Goal: Task Accomplishment & Management: Manage account settings

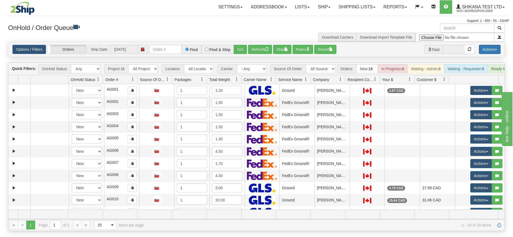
click at [490, 47] on button "Actions" at bounding box center [489, 49] width 22 height 9
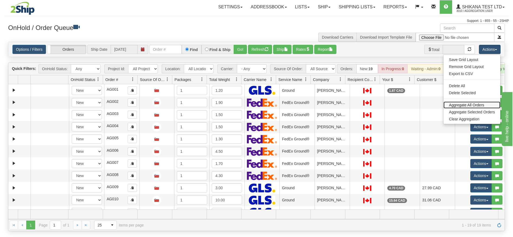
click at [469, 104] on link "Aggregate All Orders" at bounding box center [471, 105] width 57 height 7
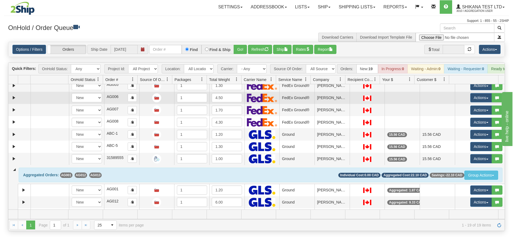
scroll to position [122, 0]
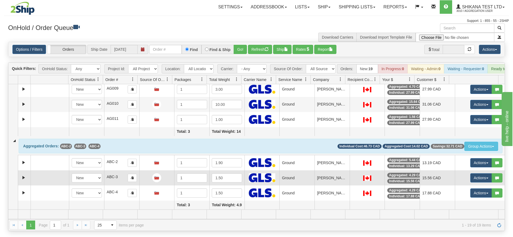
drag, startPoint x: 203, startPoint y: 169, endPoint x: 288, endPoint y: 170, distance: 84.9
click at [288, 170] on tbody "31377362 Aggregation Test 90452981 0 New In Progress Waiting - Admin Waiting - …" at bounding box center [256, 40] width 496 height 340
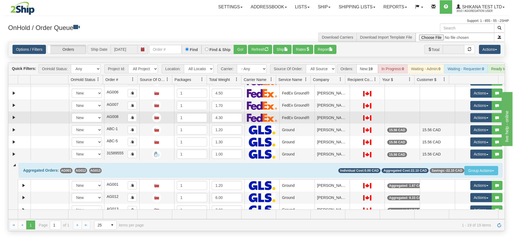
scroll to position [0, 0]
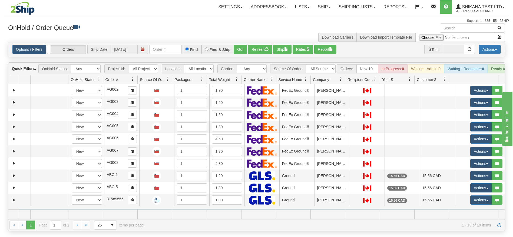
click at [492, 52] on button "Actions" at bounding box center [489, 49] width 22 height 9
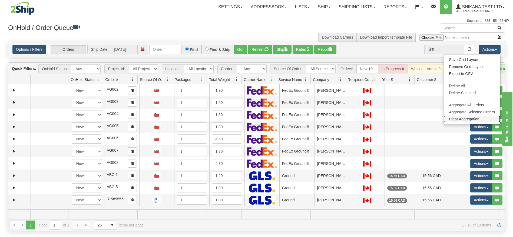
click at [463, 121] on link "Clear Aggregation" at bounding box center [471, 119] width 57 height 7
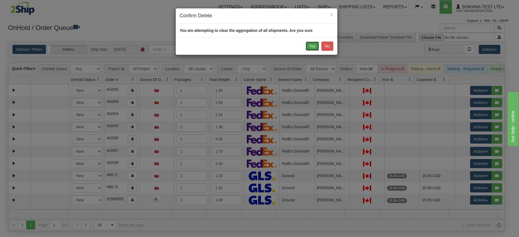
click at [315, 43] on button "Yes" at bounding box center [312, 46] width 13 height 9
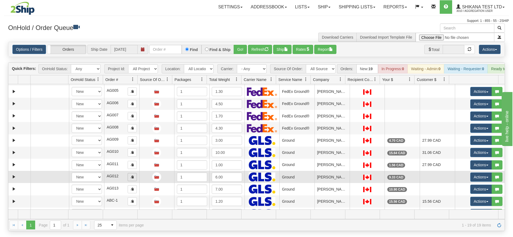
scroll to position [107, 0]
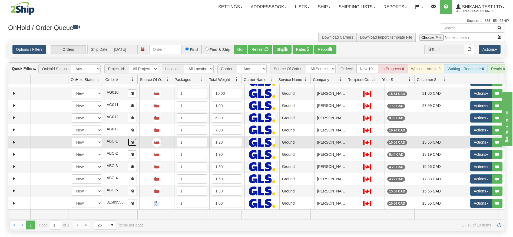
click at [132, 146] on button "button" at bounding box center [132, 142] width 9 height 8
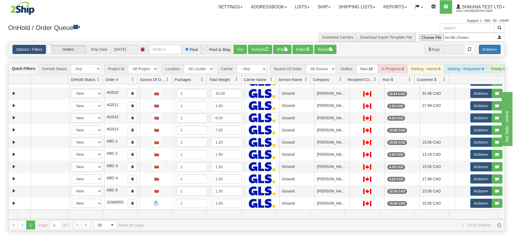
click at [485, 51] on button "Actions" at bounding box center [489, 49] width 22 height 9
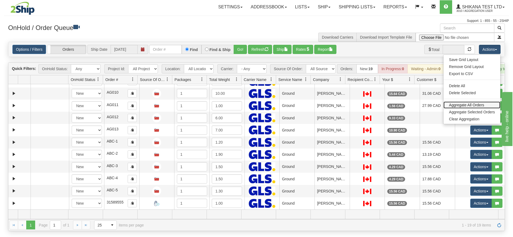
click at [470, 105] on link "Aggregate All Orders" at bounding box center [471, 105] width 57 height 7
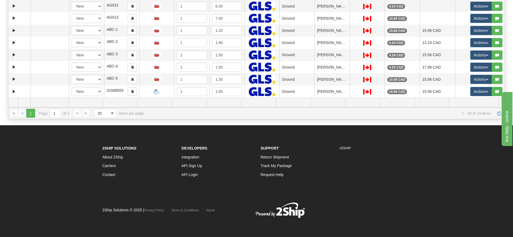
scroll to position [0, 0]
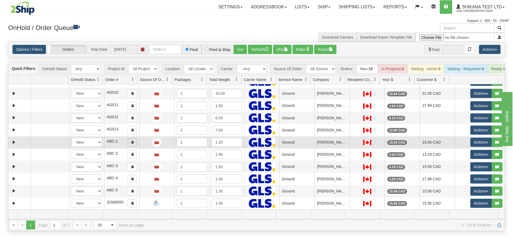
click at [132, 144] on span "button" at bounding box center [131, 141] width 3 height 3
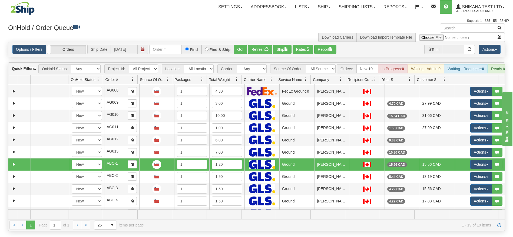
scroll to position [66, 0]
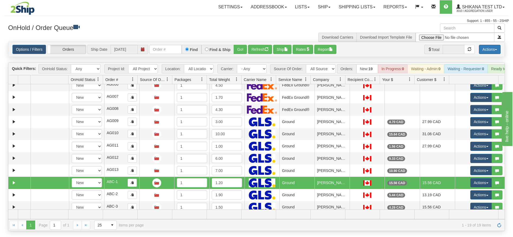
click at [493, 46] on button "Actions" at bounding box center [489, 49] width 22 height 9
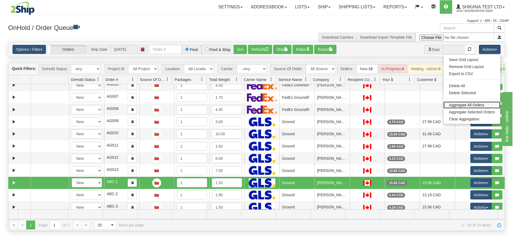
click at [471, 107] on link "Aggregate All Orders" at bounding box center [471, 105] width 57 height 7
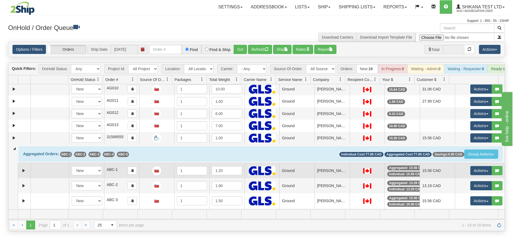
scroll to position [155, 0]
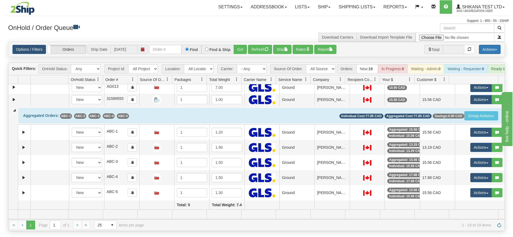
click at [488, 52] on button "Actions" at bounding box center [489, 49] width 22 height 9
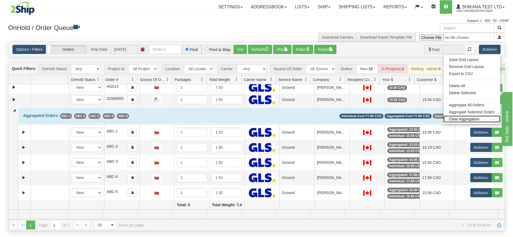
click at [462, 120] on link "Clear Aggregation" at bounding box center [471, 119] width 57 height 7
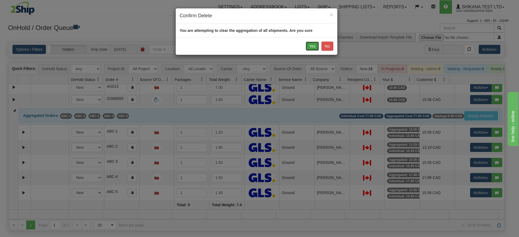
click at [312, 45] on button "Yes" at bounding box center [312, 46] width 13 height 9
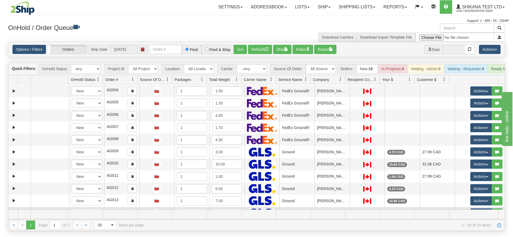
scroll to position [107, 0]
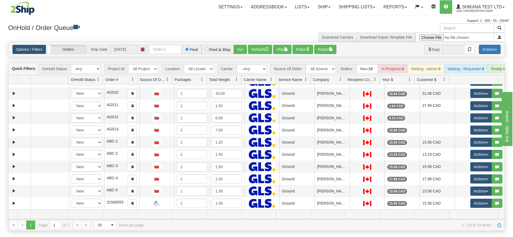
click at [488, 49] on button "Actions" at bounding box center [489, 49] width 22 height 9
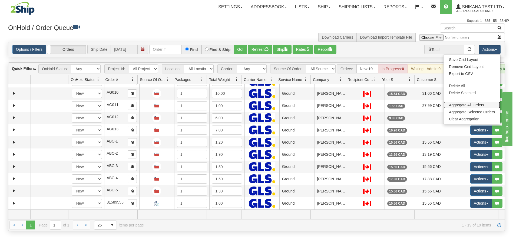
click at [478, 105] on link "Aggregate All Orders" at bounding box center [471, 105] width 57 height 7
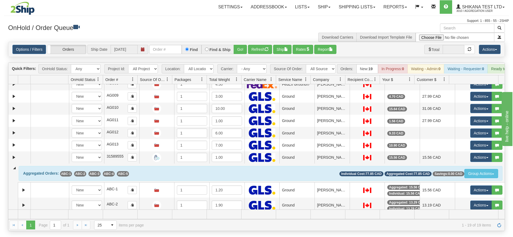
scroll to position [74, 0]
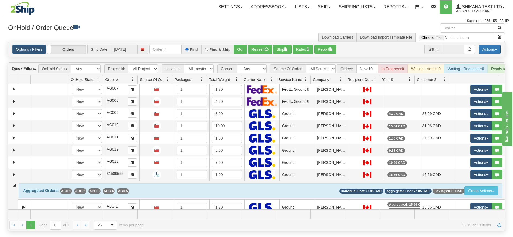
click at [489, 46] on button "Actions" at bounding box center [489, 49] width 22 height 9
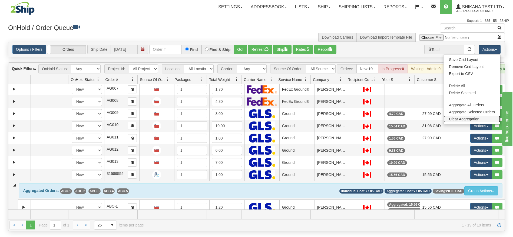
click at [463, 118] on link "Clear Aggregation" at bounding box center [471, 119] width 57 height 7
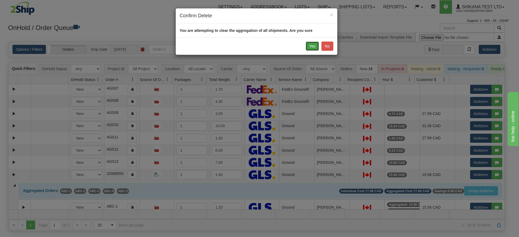
click at [312, 45] on button "Yes" at bounding box center [312, 46] width 13 height 9
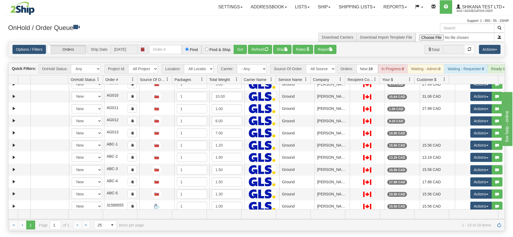
scroll to position [0, 0]
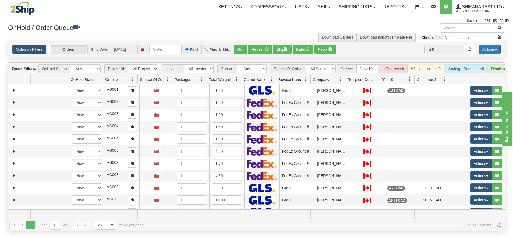
click at [487, 46] on button "Actions" at bounding box center [489, 49] width 22 height 9
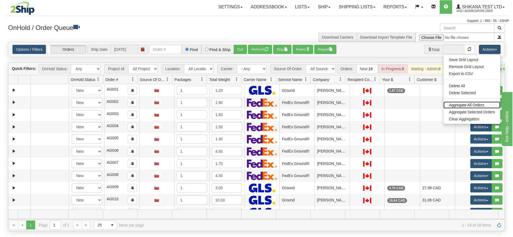
click at [472, 104] on link "Aggregate All Orders" at bounding box center [471, 105] width 57 height 7
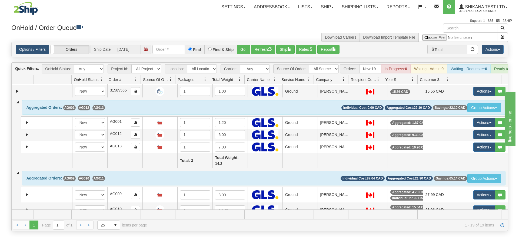
scroll to position [122, 0]
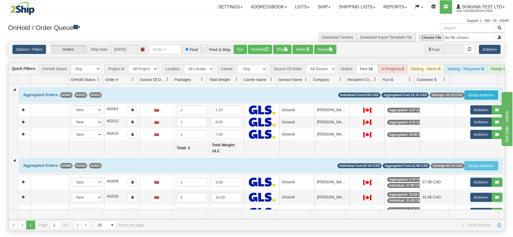
click at [481, 100] on button "Group Actions" at bounding box center [481, 95] width 34 height 9
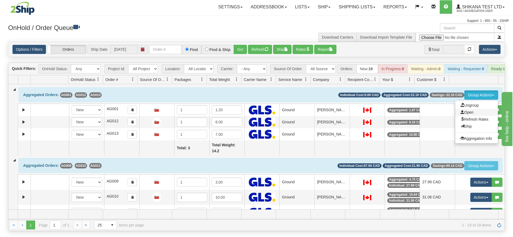
click at [467, 115] on span "Open" at bounding box center [466, 112] width 13 height 4
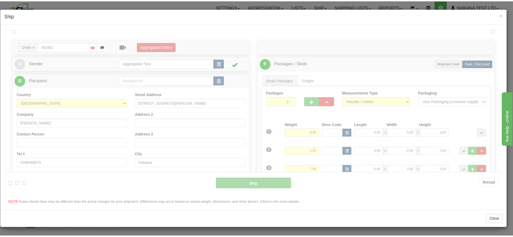
scroll to position [0, 0]
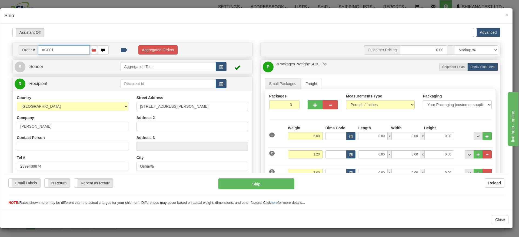
type input "1"
type input "10:53"
type input "16:00"
click at [168, 46] on button "Aggregated Orders" at bounding box center [157, 49] width 39 height 9
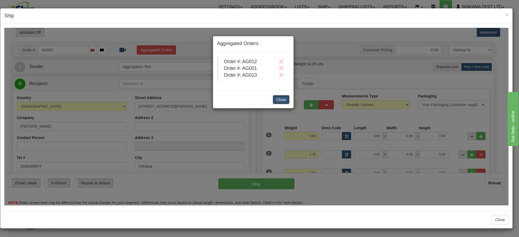
click at [284, 100] on button "Close" at bounding box center [281, 99] width 17 height 9
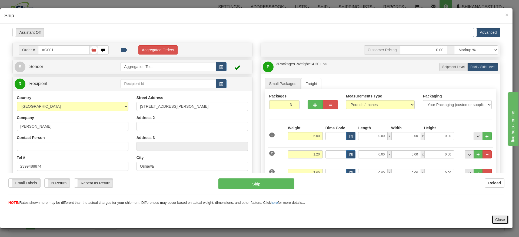
click at [503, 219] on button "Close" at bounding box center [499, 219] width 17 height 9
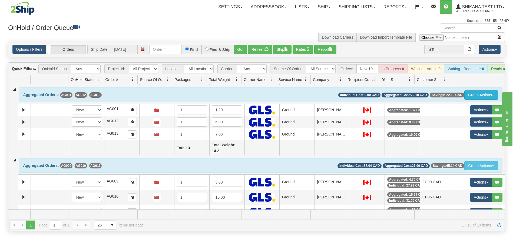
click at [467, 96] on button "Group Actions" at bounding box center [481, 95] width 34 height 9
click at [236, 19] on div "Support: 1 - 855 - 55 - 2SHIP" at bounding box center [256, 21] width 504 height 5
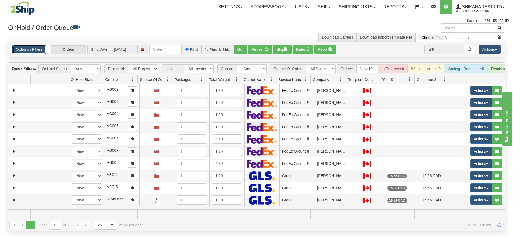
click at [42, 54] on link "Options / Filters" at bounding box center [29, 49] width 34 height 9
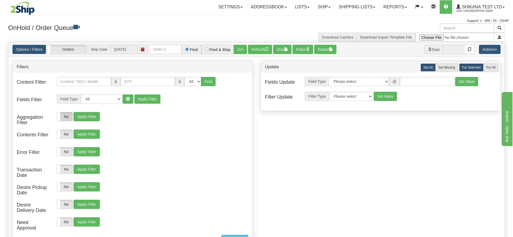
click at [70, 115] on label "No" at bounding box center [64, 116] width 15 height 9
click at [123, 115] on label "No" at bounding box center [123, 116] width 15 height 9
click at [160, 121] on div "Yes No Show Just Aggregated Yes No Apply Filter" at bounding box center [152, 116] width 191 height 9
click at [143, 118] on button "Apply Filter" at bounding box center [145, 116] width 26 height 9
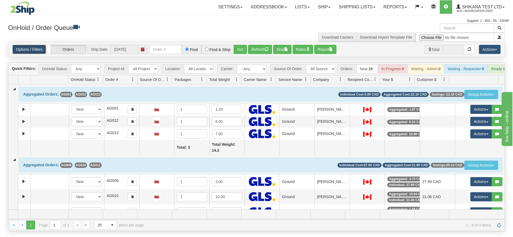
click at [32, 51] on link "Options / Filters" at bounding box center [29, 49] width 34 height 9
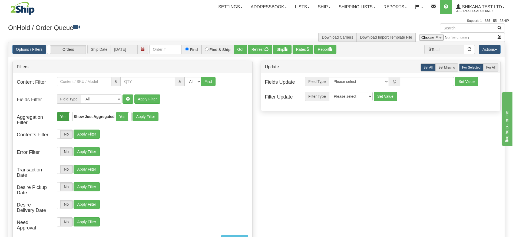
click at [63, 117] on label "Yes" at bounding box center [64, 116] width 15 height 9
click at [94, 117] on button "Apply Filter" at bounding box center [86, 116] width 26 height 9
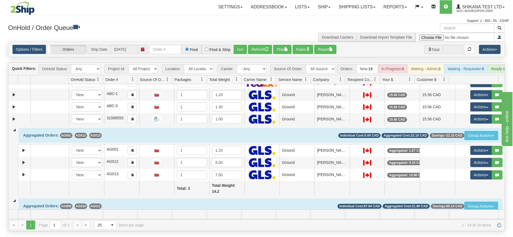
scroll to position [122, 0]
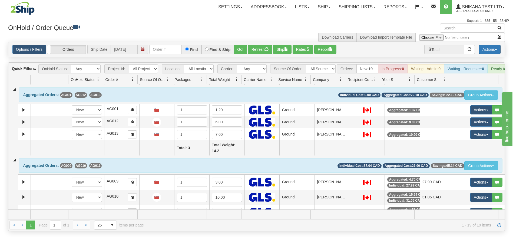
click at [495, 53] on button "Actions" at bounding box center [489, 49] width 22 height 9
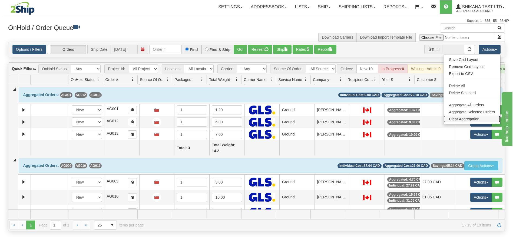
click at [460, 119] on link "Clear Aggregation" at bounding box center [471, 119] width 57 height 7
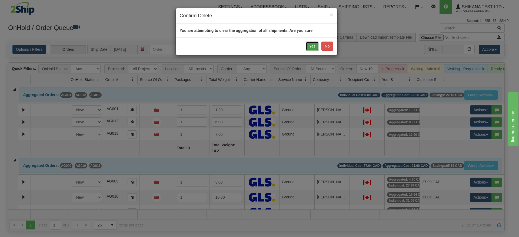
click at [314, 47] on button "Yes" at bounding box center [312, 46] width 13 height 9
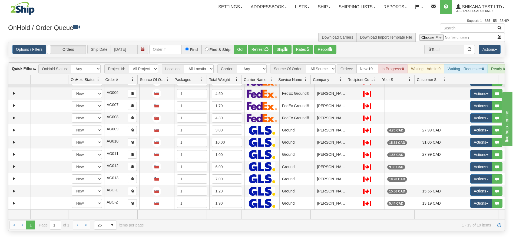
scroll to position [0, 0]
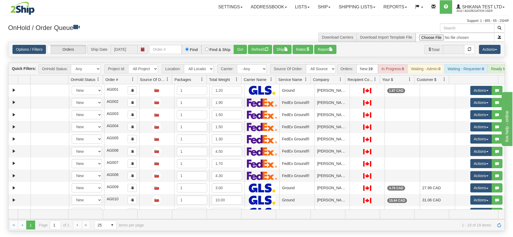
click at [479, 55] on div "Options / Filters Group Shipments Orders Ship Date 09/09/2025 Find Find & Ship …" at bounding box center [256, 49] width 496 height 15
click at [482, 52] on button "Actions" at bounding box center [489, 49] width 22 height 9
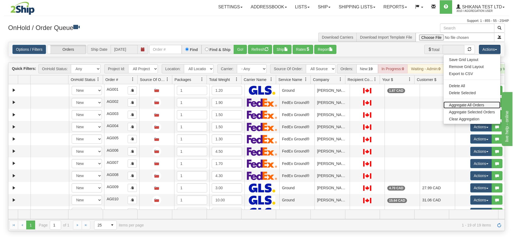
click at [463, 104] on link "Aggregate All Orders" at bounding box center [471, 105] width 57 height 7
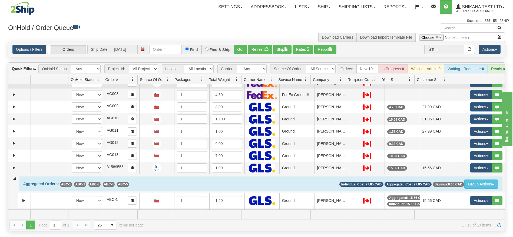
scroll to position [155, 0]
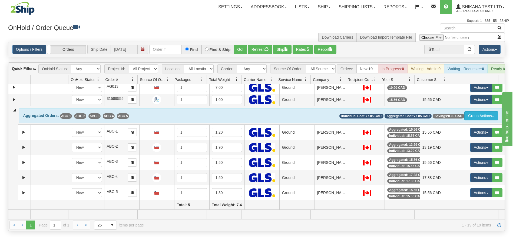
click at [473, 112] on button "Group Actions" at bounding box center [481, 115] width 34 height 9
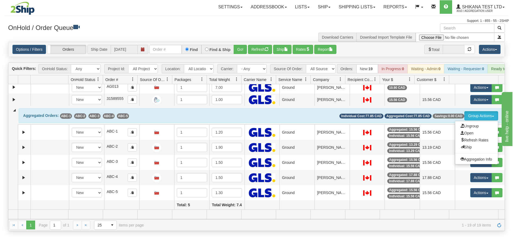
click at [193, 21] on div "Support: 1 - 855 - 55 - 2SHIP" at bounding box center [256, 21] width 504 height 5
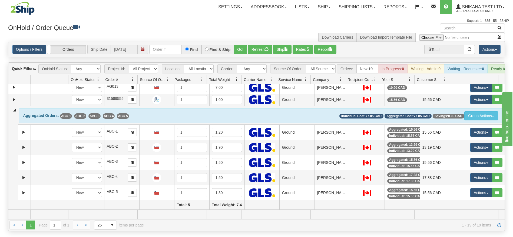
drag, startPoint x: 317, startPoint y: 17, endPoint x: 318, endPoint y: 5, distance: 11.7
click at [317, 16] on div "Toggle navigation Settings Shipping Preferences Fields Preferences New Recipien…" at bounding box center [256, 12] width 504 height 24
click at [318, 4] on link "Ship" at bounding box center [323, 7] width 21 height 14
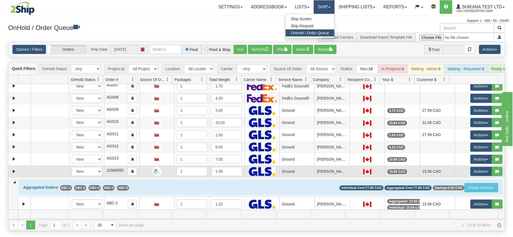
scroll to position [74, 0]
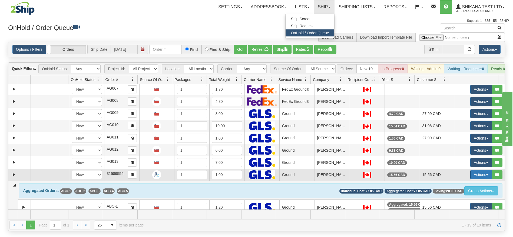
click at [477, 179] on button "Actions" at bounding box center [481, 174] width 22 height 9
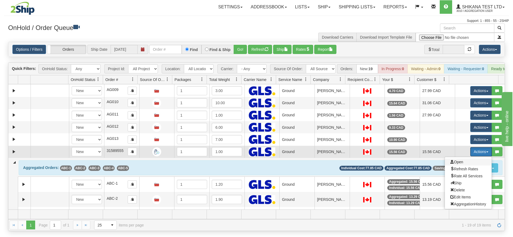
scroll to position [115, 0]
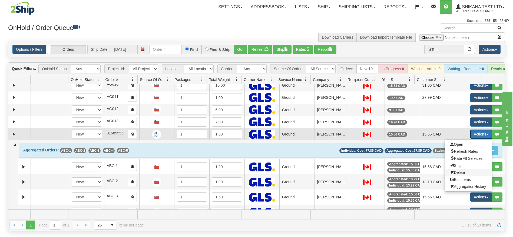
click at [457, 175] on span "Delete" at bounding box center [457, 172] width 15 height 4
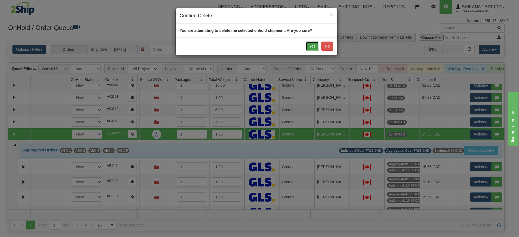
click at [312, 45] on button "Yes" at bounding box center [312, 46] width 13 height 9
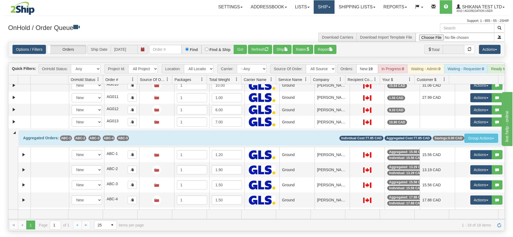
click at [324, 2] on link "Ship" at bounding box center [323, 7] width 21 height 14
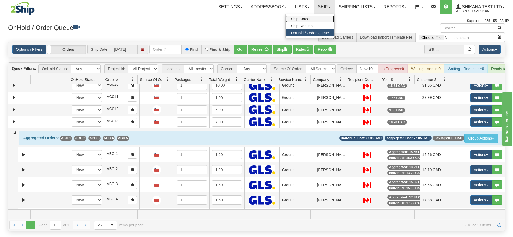
click at [313, 18] on link "Ship Screen" at bounding box center [309, 18] width 49 height 7
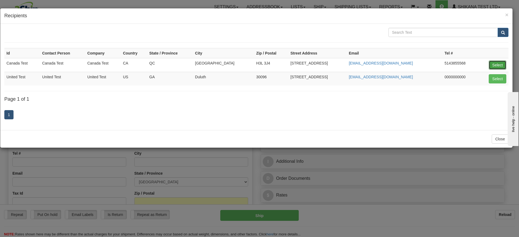
click at [500, 63] on button "Select" at bounding box center [497, 65] width 18 height 9
type input "Canada Test"
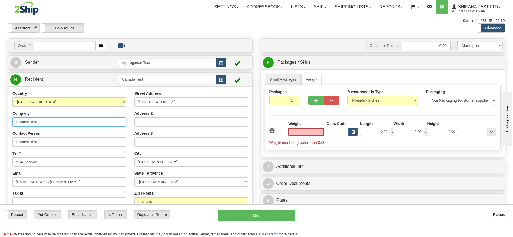
type input "0.00"
drag, startPoint x: 35, startPoint y: 120, endPoint x: 0, endPoint y: 120, distance: 34.9
click at [0, 120] on div "Toggle navigation Settings Shipping Preferences Fields Preferences New" at bounding box center [256, 152] width 513 height 304
type input "[PERSON_NAME]"
drag, startPoint x: 42, startPoint y: 120, endPoint x: 1, endPoint y: 119, distance: 40.5
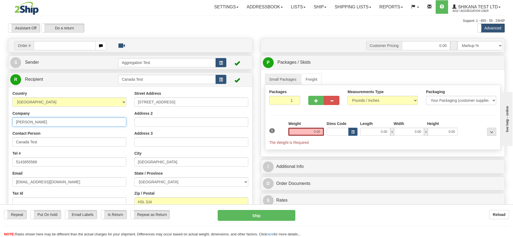
click at [0, 118] on div "Toggle navigation Settings Shipping Preferences Fields Preferences New" at bounding box center [256, 152] width 513 height 304
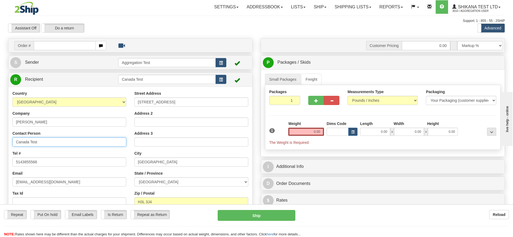
drag, startPoint x: 50, startPoint y: 142, endPoint x: 9, endPoint y: 137, distance: 41.4
click at [9, 137] on div "Country AFGHANISTAN ALAND ISLANDS ALBANIA ALGERIA AMERICAN SAMOA ANDORRA ANGOLA…" at bounding box center [69, 161] width 122 height 140
paste input "[PERSON_NAME]"
type input "[PERSON_NAME]"
drag, startPoint x: 306, startPoint y: 131, endPoint x: 366, endPoint y: 136, distance: 60.5
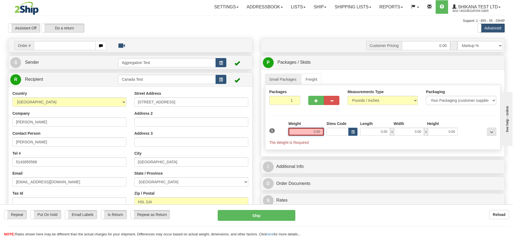
click at [366, 136] on div "1 Weight 0.00 Dims Code 0.00" at bounding box center [383, 133] width 230 height 24
click at [305, 27] on div "Assistant On Assistant Off Do a return Do a return Previous Next Standard Advan…" at bounding box center [256, 28] width 504 height 9
type input "1.00"
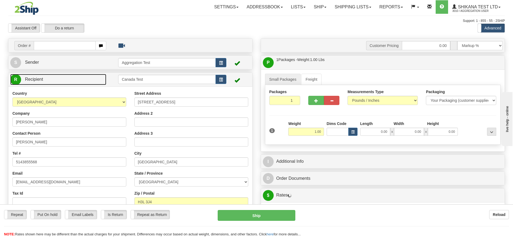
click at [85, 83] on link "R Recipient" at bounding box center [58, 79] width 96 height 11
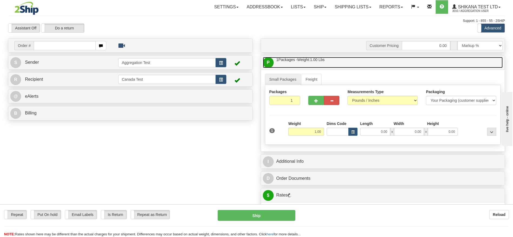
click at [328, 63] on link "P Packages / Skids 1 Packages - Weight: 1.00 Lbs 1 Skids - Weight: NaN Lbs" at bounding box center [383, 62] width 240 height 11
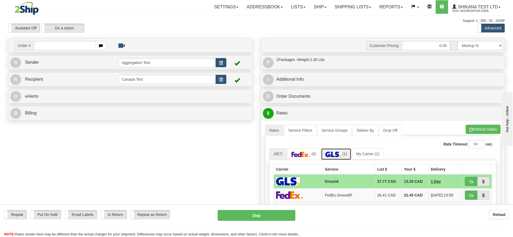
click at [337, 157] on link "(1)" at bounding box center [336, 154] width 30 height 12
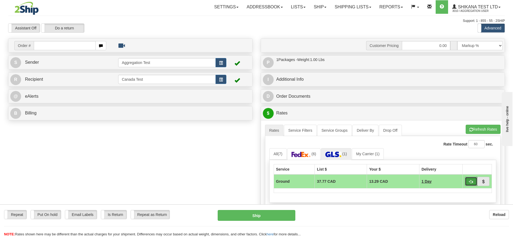
click at [470, 180] on span "button" at bounding box center [471, 182] width 4 height 4
type input "1"
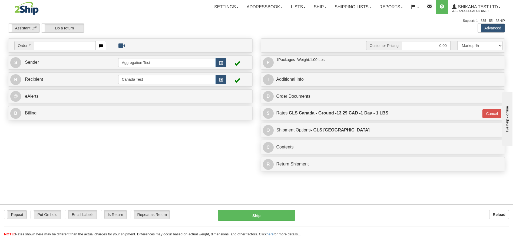
drag, startPoint x: 55, startPoint y: 214, endPoint x: 170, endPoint y: 228, distance: 116.5
click at [55, 213] on label "Put On hold" at bounding box center [46, 214] width 30 height 9
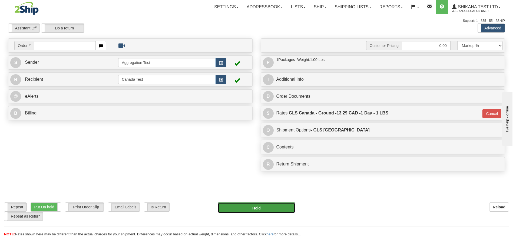
click at [239, 212] on button "Hold" at bounding box center [255, 208] width 77 height 11
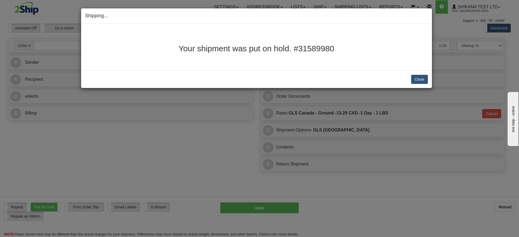
drag, startPoint x: 299, startPoint y: 47, endPoint x: 403, endPoint y: 46, distance: 104.8
click at [403, 46] on h2 "Your shipment was put on hold. #31589980" at bounding box center [256, 48] width 343 height 9
copy h2 "31589980"
click at [420, 81] on button "Close" at bounding box center [419, 79] width 17 height 9
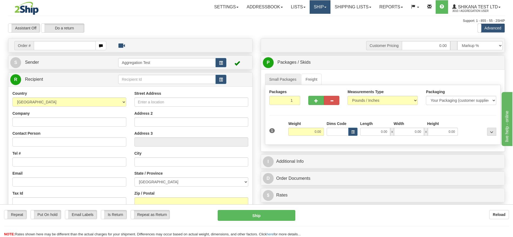
click at [315, 9] on link "Ship" at bounding box center [319, 7] width 21 height 14
click at [308, 32] on span "OnHold / Order Queue" at bounding box center [306, 33] width 38 height 4
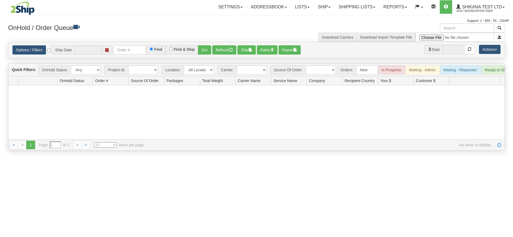
type input "[DATE]"
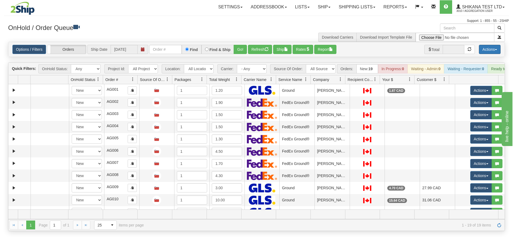
click at [485, 50] on button "Actions" at bounding box center [489, 49] width 22 height 9
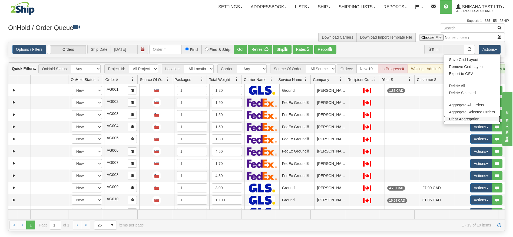
click at [462, 119] on link "Clear Aggregation" at bounding box center [471, 119] width 57 height 7
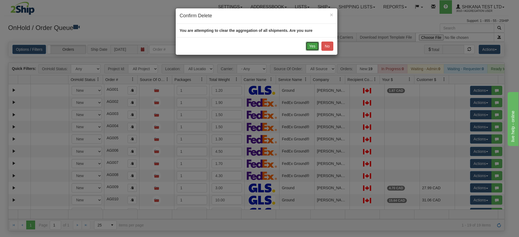
click at [318, 48] on button "Yes" at bounding box center [312, 46] width 13 height 9
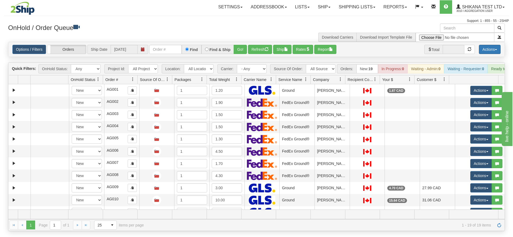
click at [490, 53] on button "Actions" at bounding box center [489, 49] width 22 height 9
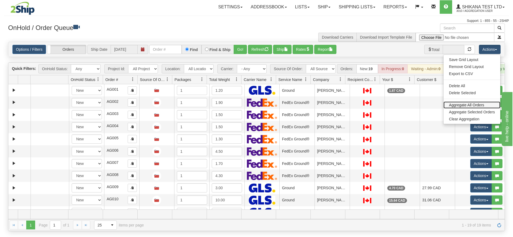
click at [466, 103] on link "Aggregate All Orders" at bounding box center [471, 105] width 57 height 7
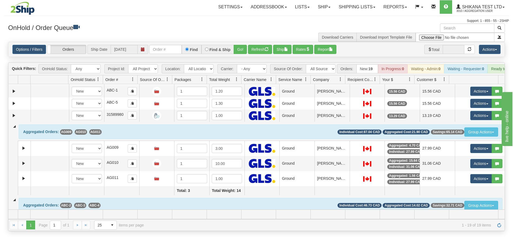
scroll to position [81, 0]
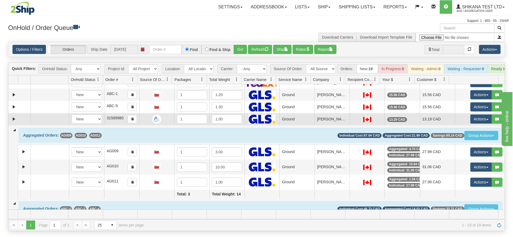
click at [323, 125] on td "[PERSON_NAME]" at bounding box center [331, 119] width 35 height 12
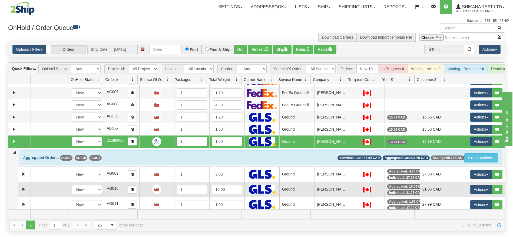
scroll to position [99, 0]
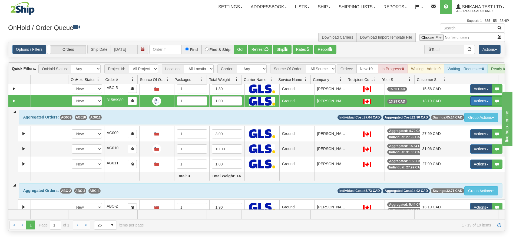
click at [470, 106] on button "Actions" at bounding box center [481, 100] width 22 height 9
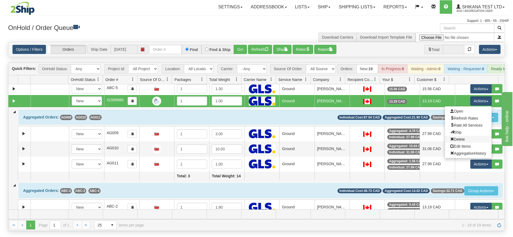
click at [458, 143] on link "Delete" at bounding box center [467, 139] width 47 height 7
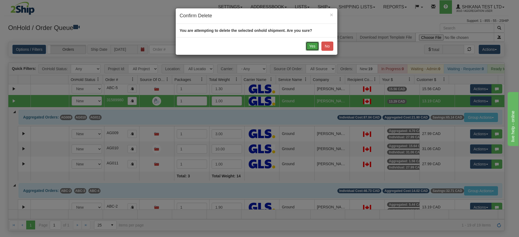
click at [313, 44] on button "Yes" at bounding box center [312, 46] width 13 height 9
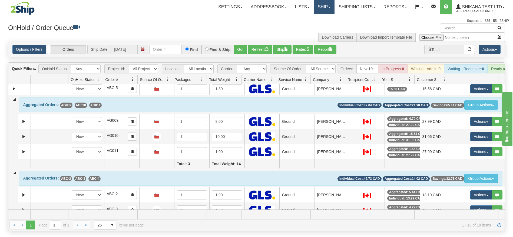
click at [325, 0] on link "Ship" at bounding box center [323, 7] width 21 height 14
click at [313, 26] on link "Ship Request" at bounding box center [309, 25] width 49 height 7
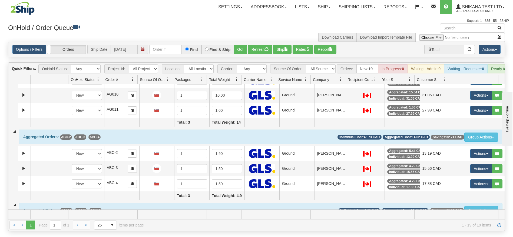
scroll to position [99, 0]
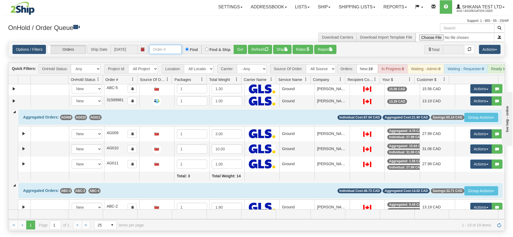
drag, startPoint x: 162, startPoint y: 48, endPoint x: 218, endPoint y: 51, distance: 55.5
click at [163, 48] on input "text" at bounding box center [165, 49] width 32 height 9
paste input "31589981"
type input "31589981"
click at [240, 51] on button "Go!" at bounding box center [239, 49] width 13 height 9
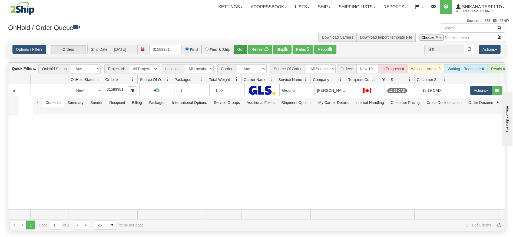
scroll to position [0, 0]
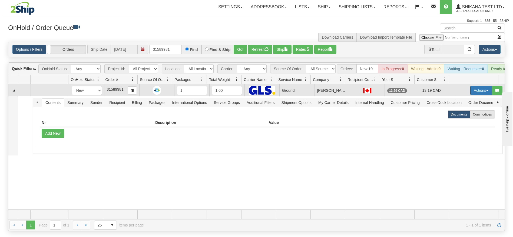
click at [477, 95] on button "Actions" at bounding box center [481, 90] width 22 height 9
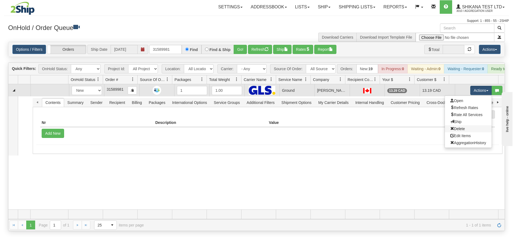
click at [459, 132] on link "Delete" at bounding box center [467, 128] width 47 height 7
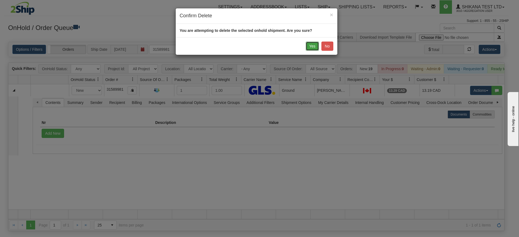
click at [314, 46] on button "Yes" at bounding box center [312, 46] width 13 height 9
